Goal: Task Accomplishment & Management: Complete application form

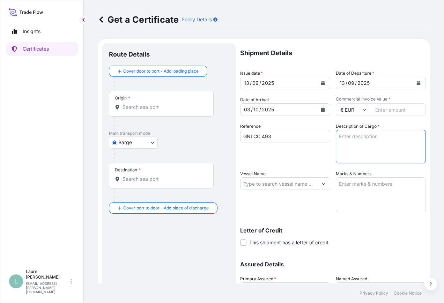
select select "Barge"
click at [352, 147] on textarea "Description of Cargo *" at bounding box center [381, 146] width 90 height 33
click at [398, 136] on textarea "1150 BOXES OF PHOTO PAER" at bounding box center [381, 146] width 90 height 33
type textarea "1150 BOXES OF PHOTO PAPER"
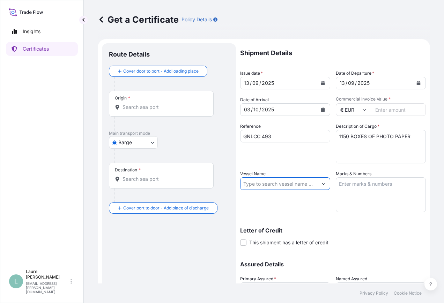
click at [292, 184] on input "Vessel Name" at bounding box center [278, 183] width 77 height 13
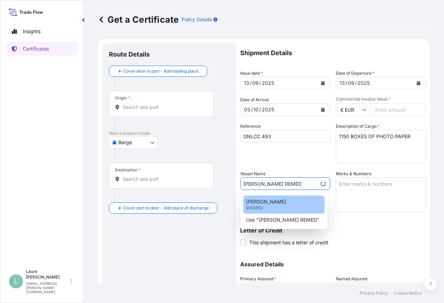
click at [287, 206] on div "[PERSON_NAME] REMEDY 9315850" at bounding box center [283, 204] width 81 height 18
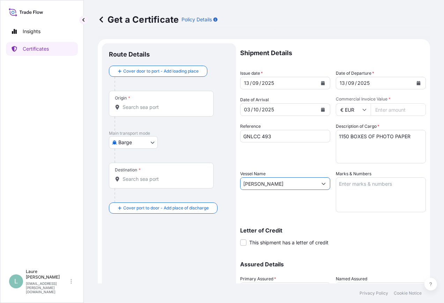
type input "[PERSON_NAME]"
click at [355, 189] on textarea "Marks & Numbers" at bounding box center [381, 194] width 90 height 35
click at [375, 197] on textarea "Marks & Numbers" at bounding box center [381, 194] width 90 height 35
paste textarea "20 TC HLBU1004263 - SEAL 8866492"
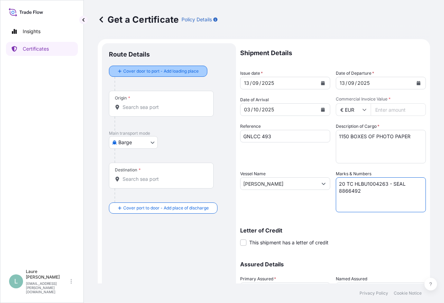
type textarea "20 TC HLBU1004263 - SEAL 8866492"
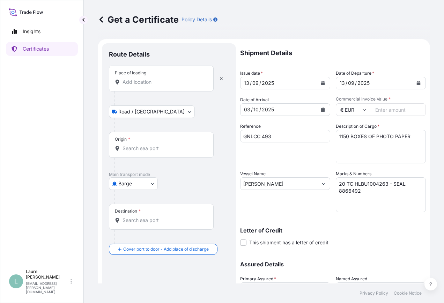
click at [146, 78] on div "Place of loading" at bounding box center [161, 79] width 105 height 26
click at [146, 79] on input "Place of loading" at bounding box center [163, 82] width 82 height 7
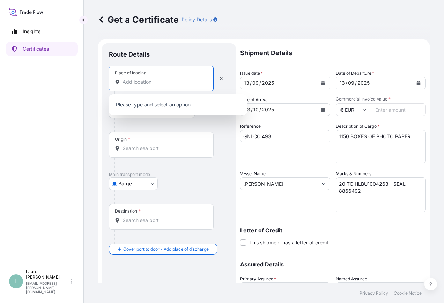
click at [138, 190] on div at bounding box center [171, 197] width 114 height 14
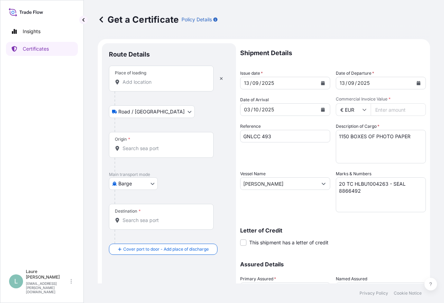
click at [138, 185] on body "0 options available. Insights Certificates L Laure Moran-Carre [EMAIL_ADDRESS][…" at bounding box center [222, 151] width 444 height 303
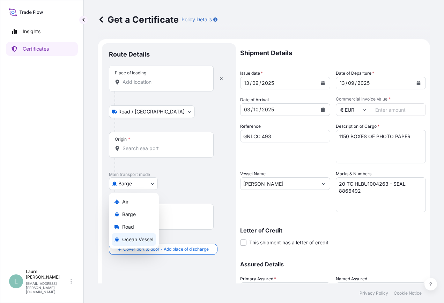
click at [137, 239] on span "Ocean Vessel" at bounding box center [137, 239] width 31 height 7
select select "Ocean Vessel"
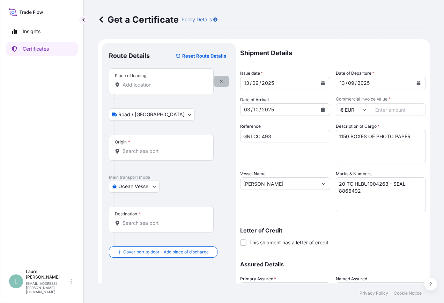
click at [220, 79] on icon "button" at bounding box center [221, 81] width 4 height 4
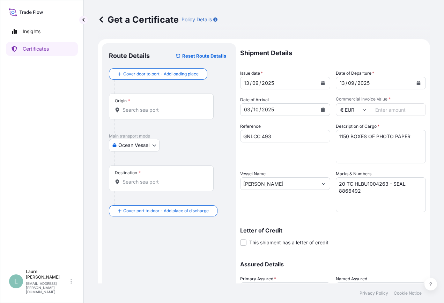
click at [139, 109] on input "Origin *" at bounding box center [163, 109] width 82 height 7
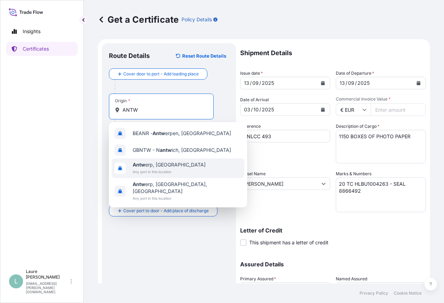
click at [151, 170] on span "Any port in this location" at bounding box center [169, 171] width 73 height 7
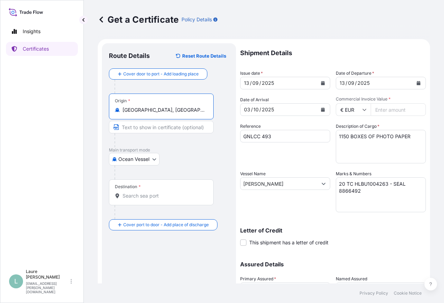
type input "[GEOGRAPHIC_DATA], [GEOGRAPHIC_DATA]"
click at [150, 195] on input "Destination *" at bounding box center [163, 195] width 82 height 7
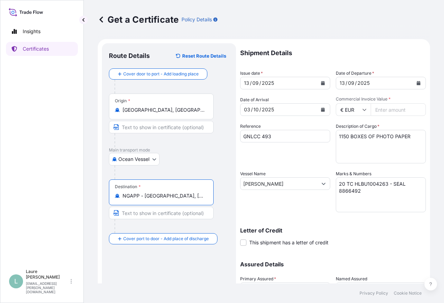
type input "NGAPP - [GEOGRAPHIC_DATA], [GEOGRAPHIC_DATA]"
click at [343, 233] on div "Letter of Credit This shipment has a letter of credit Letter of credit * Letter…" at bounding box center [333, 236] width 186 height 18
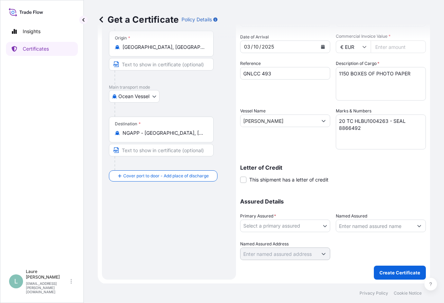
scroll to position [63, 0]
click at [284, 228] on body "1 option available. Insights Certificates L Laure Moran-Carre [EMAIL_ADDRESS][P…" at bounding box center [222, 151] width 444 height 303
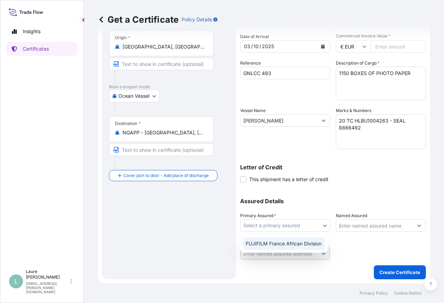
click at [286, 246] on div "FUJIFILM France African Division" at bounding box center [284, 243] width 82 height 13
select select "31865"
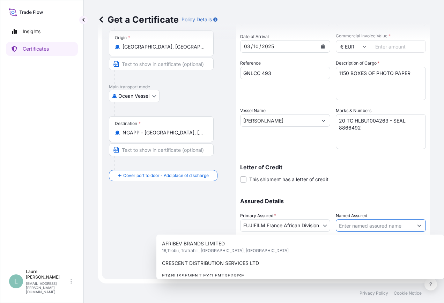
click at [345, 227] on input "Named Assured" at bounding box center [374, 225] width 77 height 13
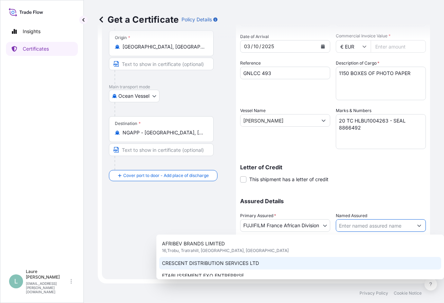
click at [238, 262] on span "CRESCENT DISTRIBUTION SERVICES LTD" at bounding box center [210, 263] width 97 height 7
type input "CRESCENT DISTRIBUTION SERVICES LTD"
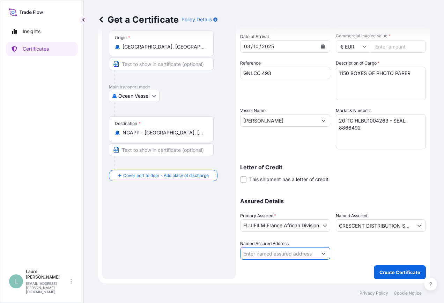
click at [257, 253] on input "Named Assured Address" at bounding box center [278, 253] width 77 height 13
click at [321, 253] on icon "Show suggestions" at bounding box center [323, 253] width 4 height 4
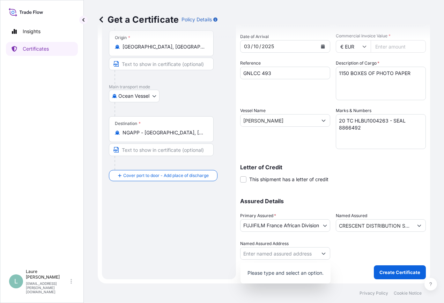
click at [383, 46] on input "Commercial Invoice Value *" at bounding box center [398, 46] width 55 height 13
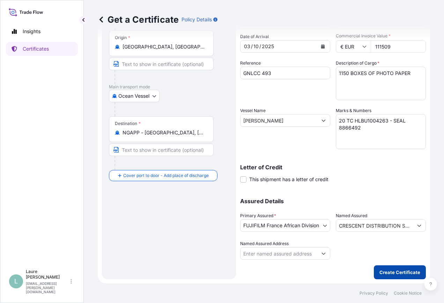
type input "111509"
click at [392, 267] on button "Create Certificate" at bounding box center [400, 272] width 52 height 14
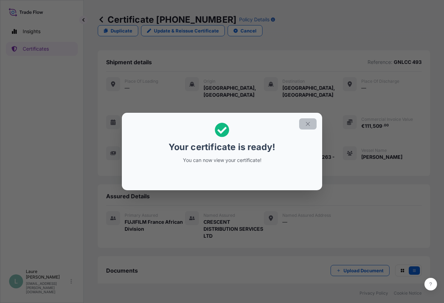
click at [309, 123] on icon "button" at bounding box center [308, 124] width 6 height 6
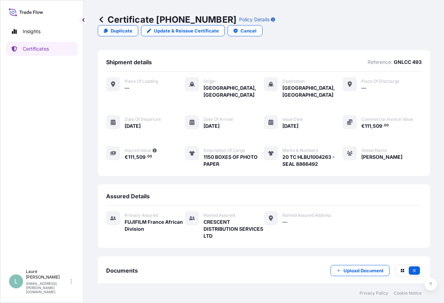
scroll to position [20, 0]
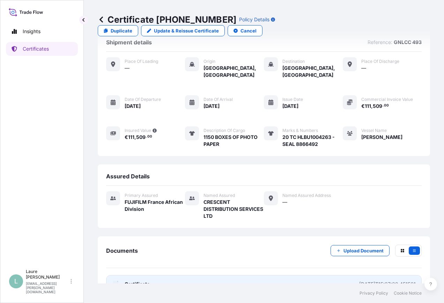
click at [350, 275] on link "PDF Certificate [DATE]T15:27:28.451561" at bounding box center [263, 284] width 315 height 18
